Goal: Check status: Check status

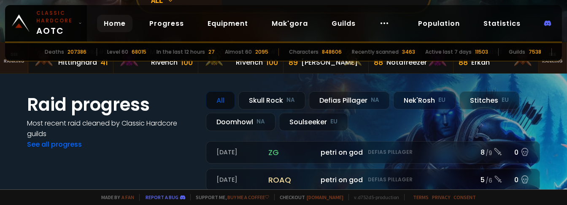
scroll to position [51, 0]
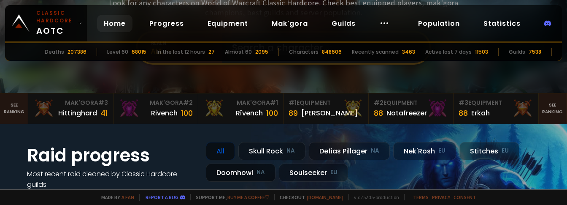
click at [244, 171] on div "Doomhowl NA" at bounding box center [241, 172] width 70 height 18
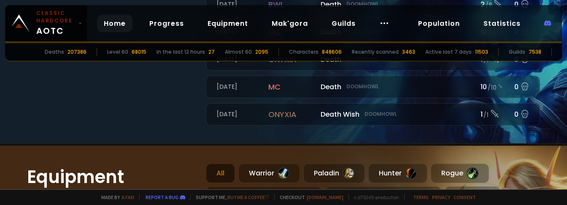
scroll to position [405, 0]
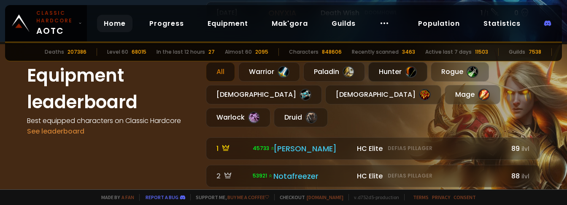
click at [397, 72] on div "Hunter" at bounding box center [397, 71] width 59 height 19
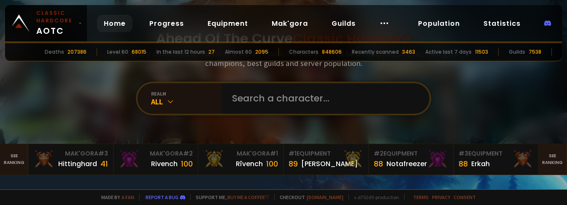
scroll to position [101, 0]
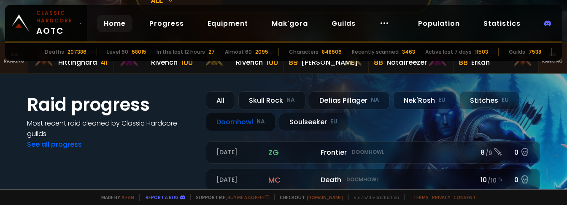
click at [236, 125] on div "Doomhowl NA" at bounding box center [241, 122] width 70 height 18
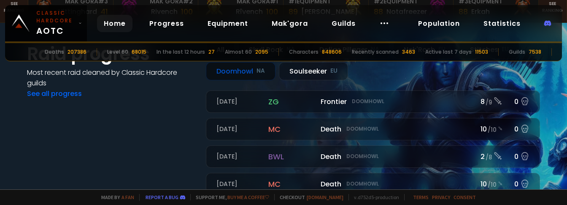
scroll to position [51, 0]
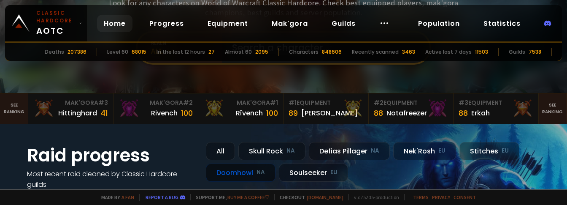
click at [115, 21] on link "Home" at bounding box center [114, 23] width 35 height 17
click at [120, 24] on link "Home" at bounding box center [114, 23] width 35 height 17
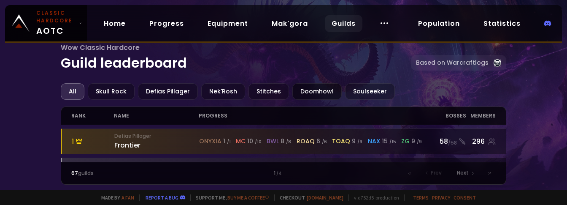
click at [319, 93] on div "Doomhowl" at bounding box center [316, 91] width 49 height 16
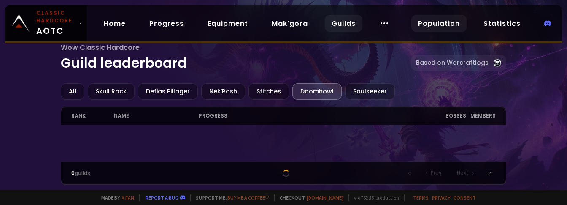
click at [445, 25] on link "Population" at bounding box center [438, 23] width 55 height 17
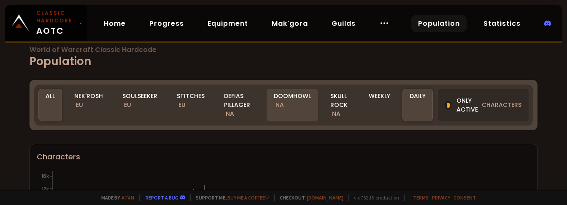
click at [288, 95] on div "Doomhowl NA" at bounding box center [292, 105] width 51 height 32
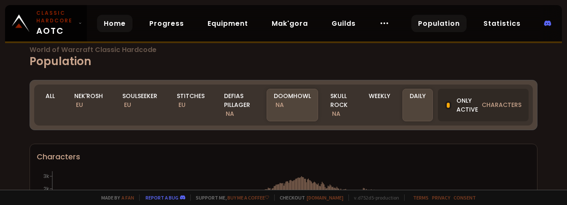
click at [109, 26] on link "Home" at bounding box center [114, 23] width 35 height 17
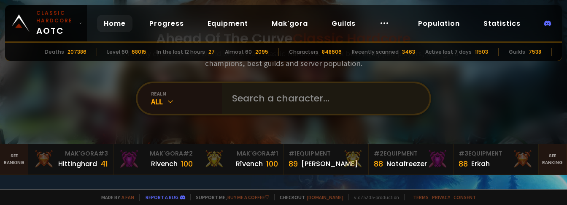
scroll to position [51, 0]
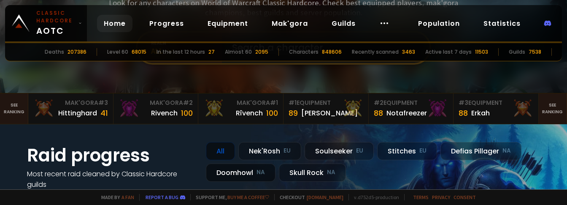
click at [254, 165] on div "Doomhowl NA" at bounding box center [241, 172] width 70 height 18
click at [239, 176] on div "Doomhowl NA" at bounding box center [241, 172] width 70 height 18
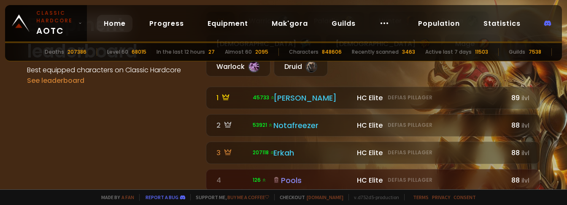
scroll to position [355, 0]
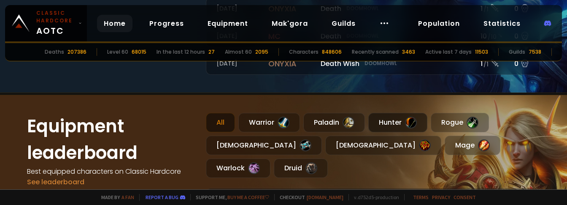
click at [394, 119] on div "Hunter" at bounding box center [397, 122] width 59 height 19
click at [218, 118] on div "All" at bounding box center [220, 122] width 29 height 19
click at [392, 118] on div "Hunter" at bounding box center [397, 122] width 59 height 19
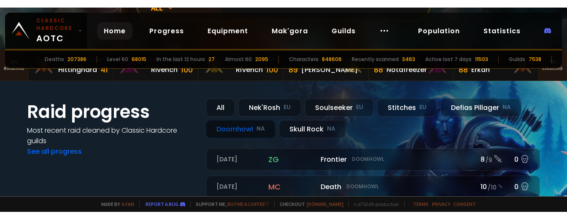
scroll to position [0, 0]
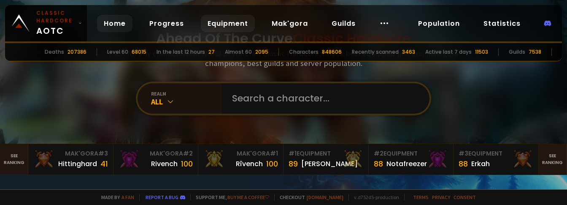
click at [234, 22] on link "Equipment" at bounding box center [228, 23] width 54 height 17
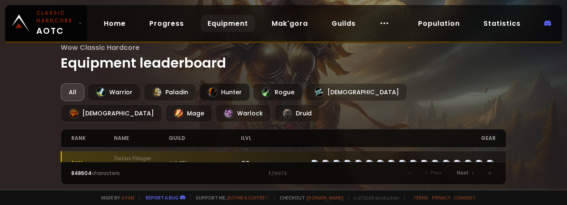
click at [216, 95] on div "Hunter" at bounding box center [225, 92] width 50 height 18
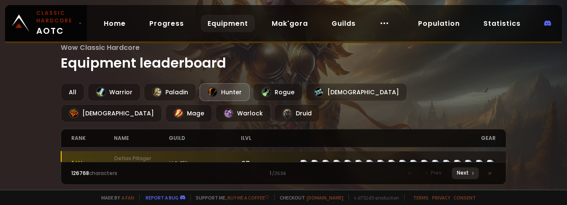
click at [470, 169] on div "Next" at bounding box center [465, 173] width 27 height 12
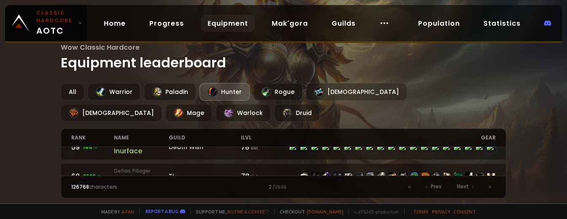
scroll to position [273, 0]
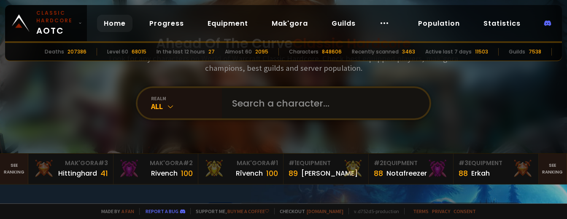
click at [231, 99] on input "text" at bounding box center [323, 103] width 192 height 30
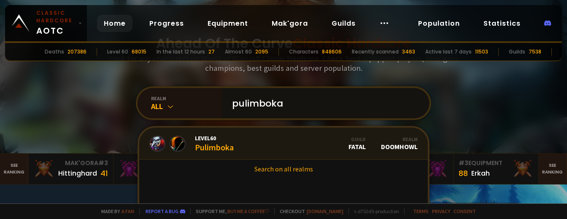
type input "pulimboka"
click at [213, 147] on div "Level 60 Pulimboka" at bounding box center [214, 144] width 39 height 18
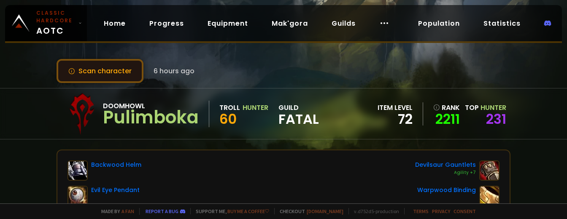
click at [107, 71] on button "Scan character" at bounding box center [100, 71] width 87 height 24
